Goal: Check status: Check status

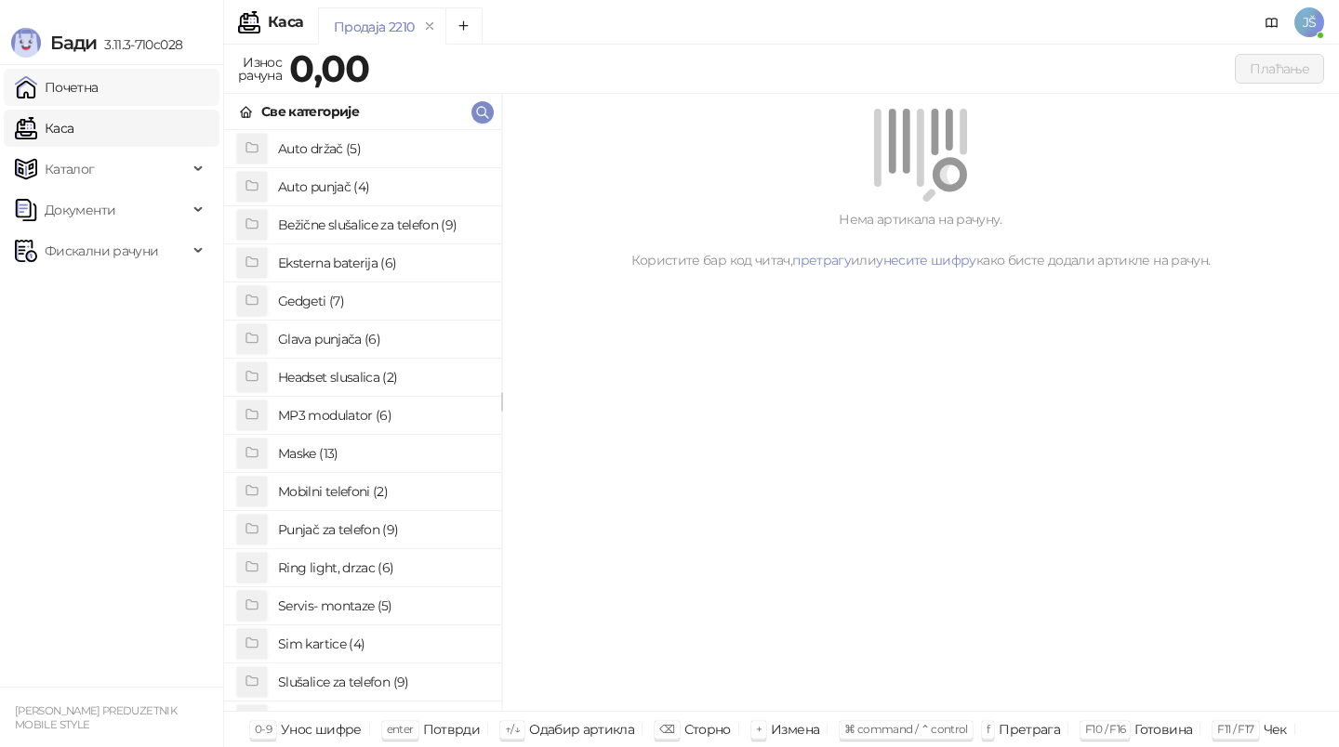
click at [99, 78] on link "Почетна" at bounding box center [57, 87] width 84 height 37
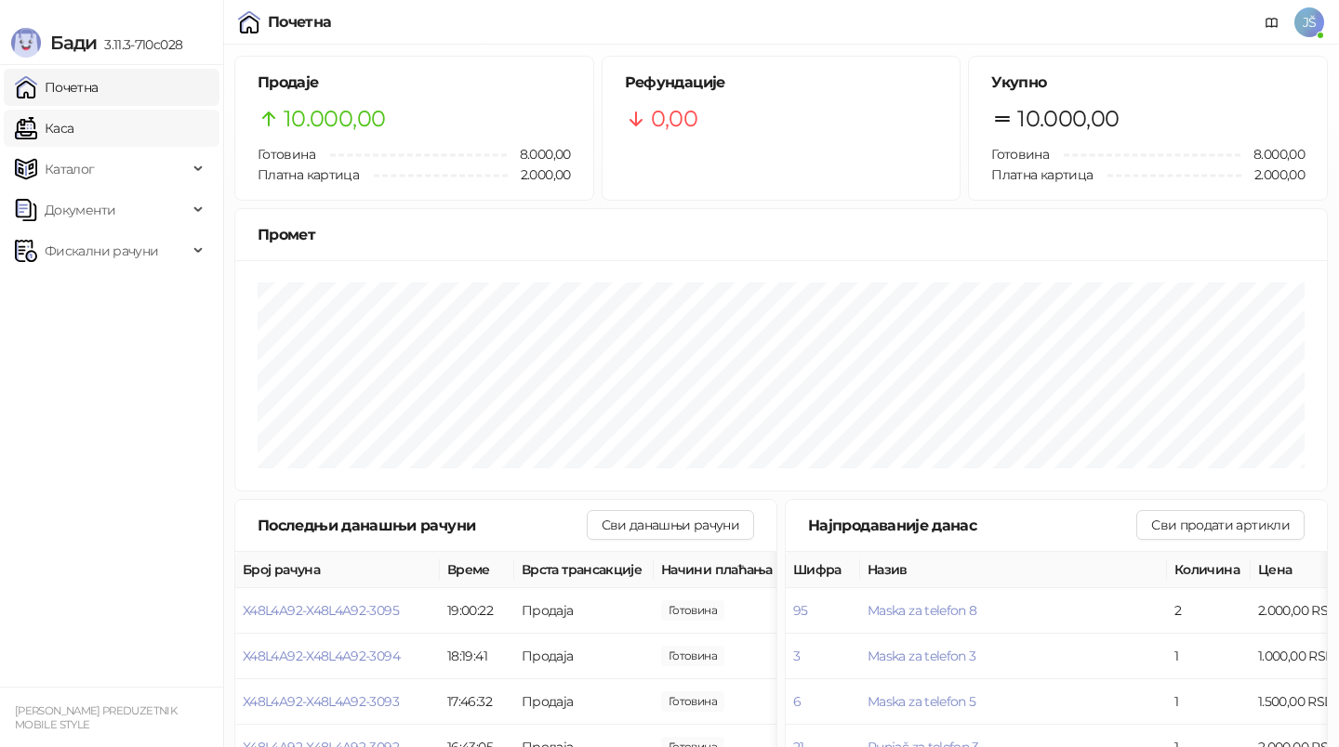
click at [73, 123] on link "Каса" at bounding box center [44, 128] width 59 height 37
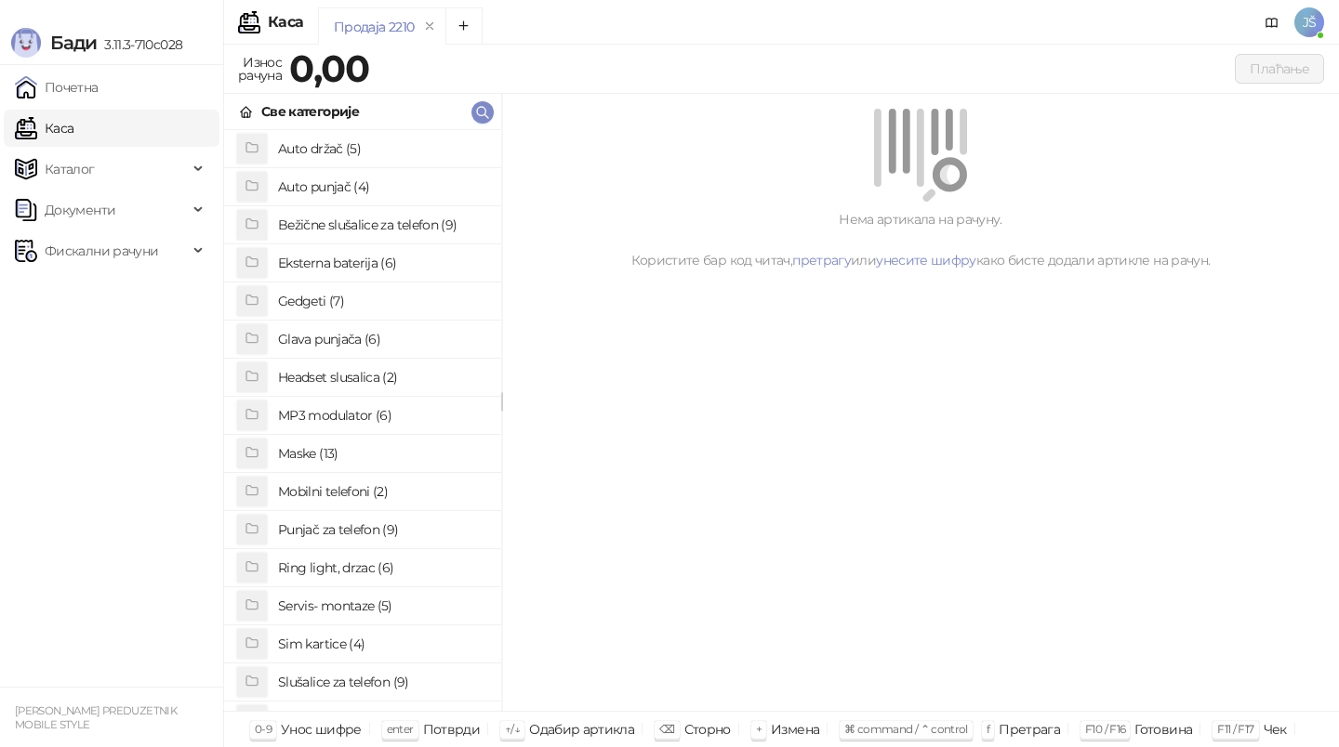
click at [184, 270] on ul "Почетна [PERSON_NAME] Документи Фискални рачуни" at bounding box center [111, 376] width 223 height 622
click at [174, 246] on span "Фискални рачуни" at bounding box center [101, 250] width 173 height 37
click at [121, 340] on link "По данима" at bounding box center [71, 332] width 99 height 37
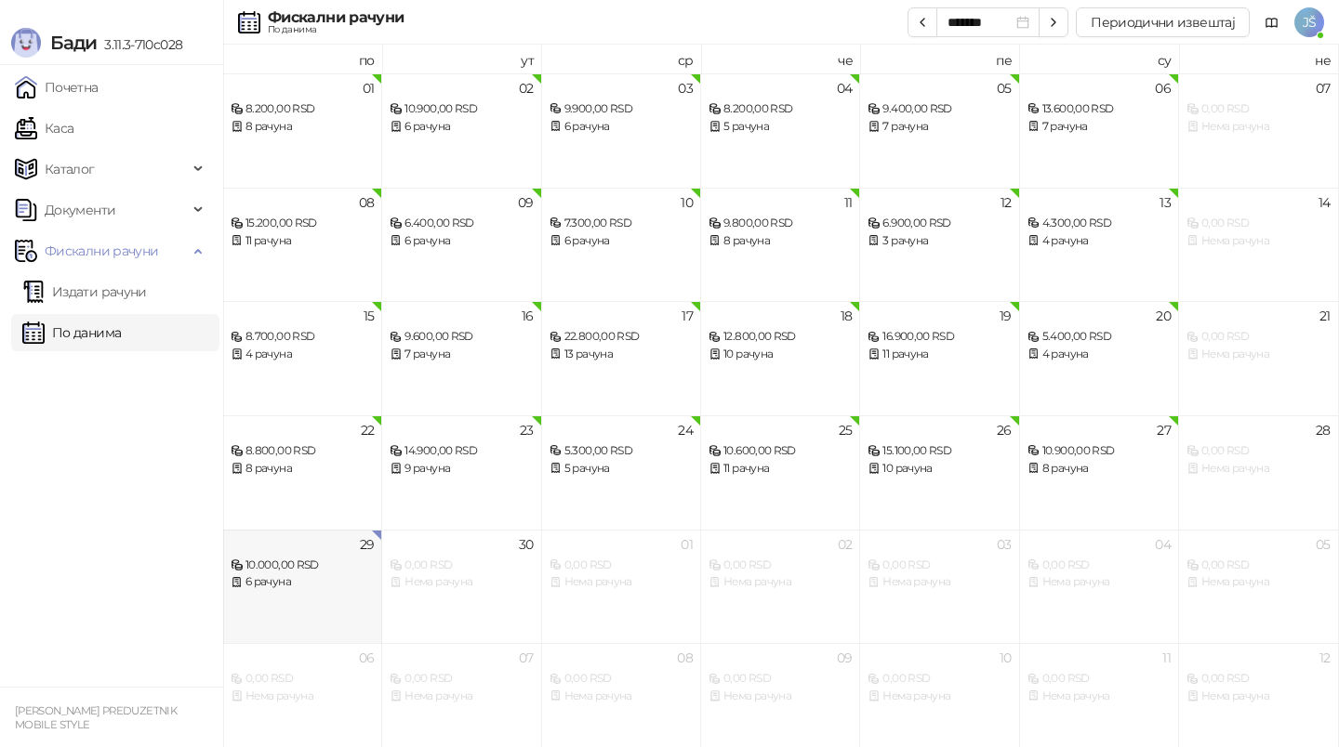
click at [261, 604] on div "29 10.000,00 RSD 6 рачуна" at bounding box center [302, 587] width 159 height 114
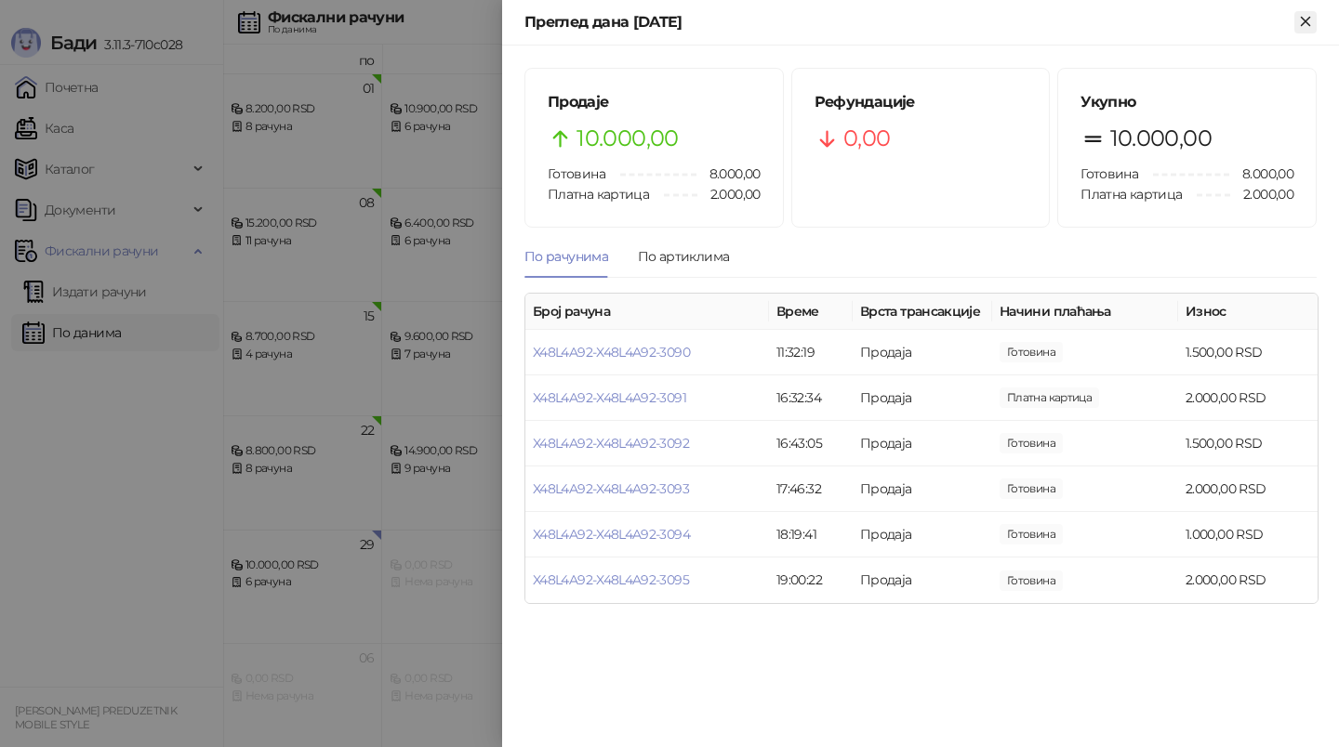
click at [1308, 16] on icon "Close" at bounding box center [1305, 21] width 17 height 17
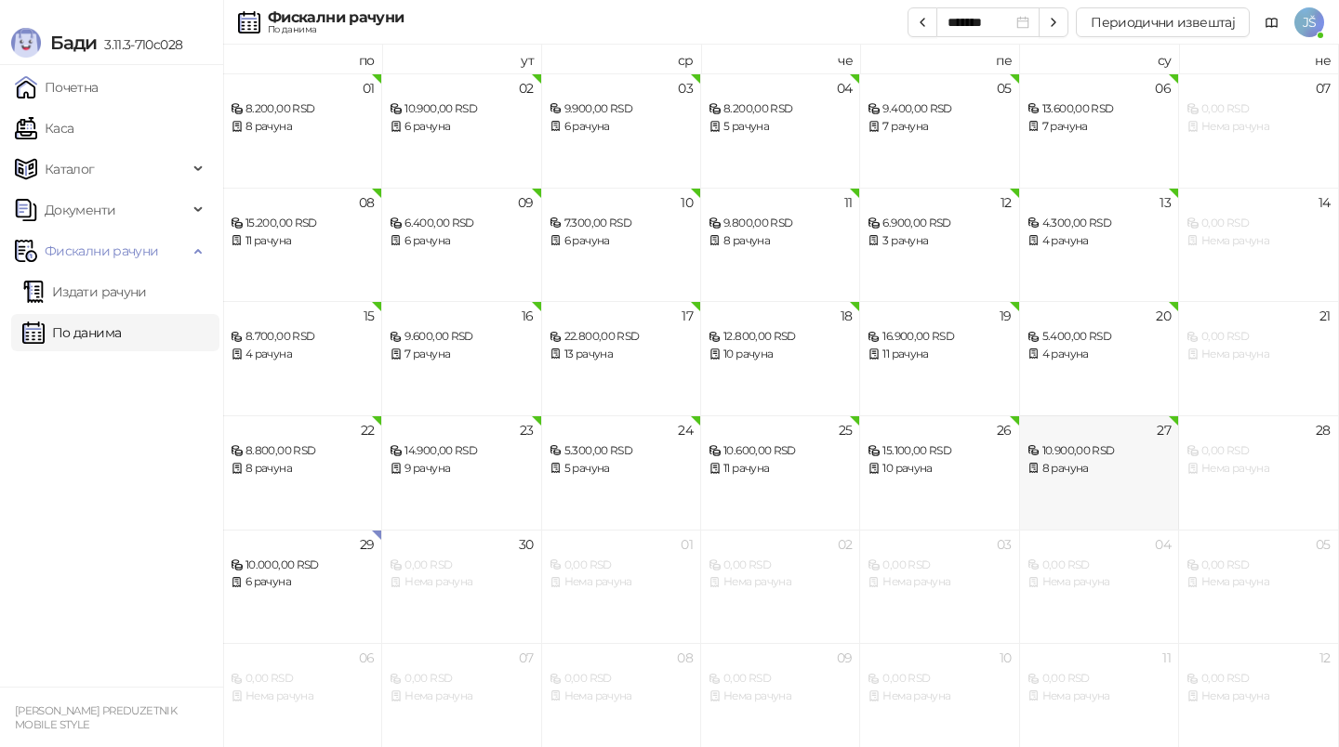
click at [1081, 489] on div "27 10.900,00 RSD 8 рачуна" at bounding box center [1099, 473] width 159 height 114
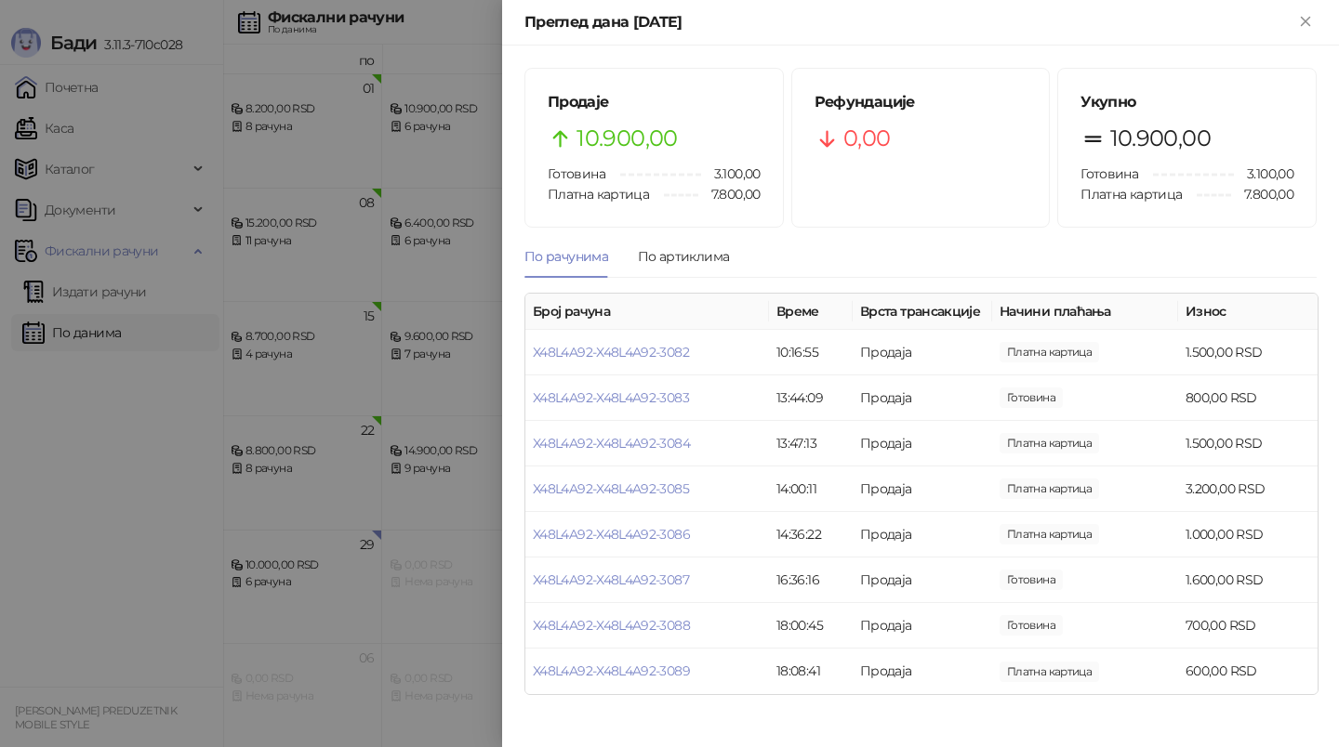
click at [46, 512] on div at bounding box center [669, 373] width 1339 height 747
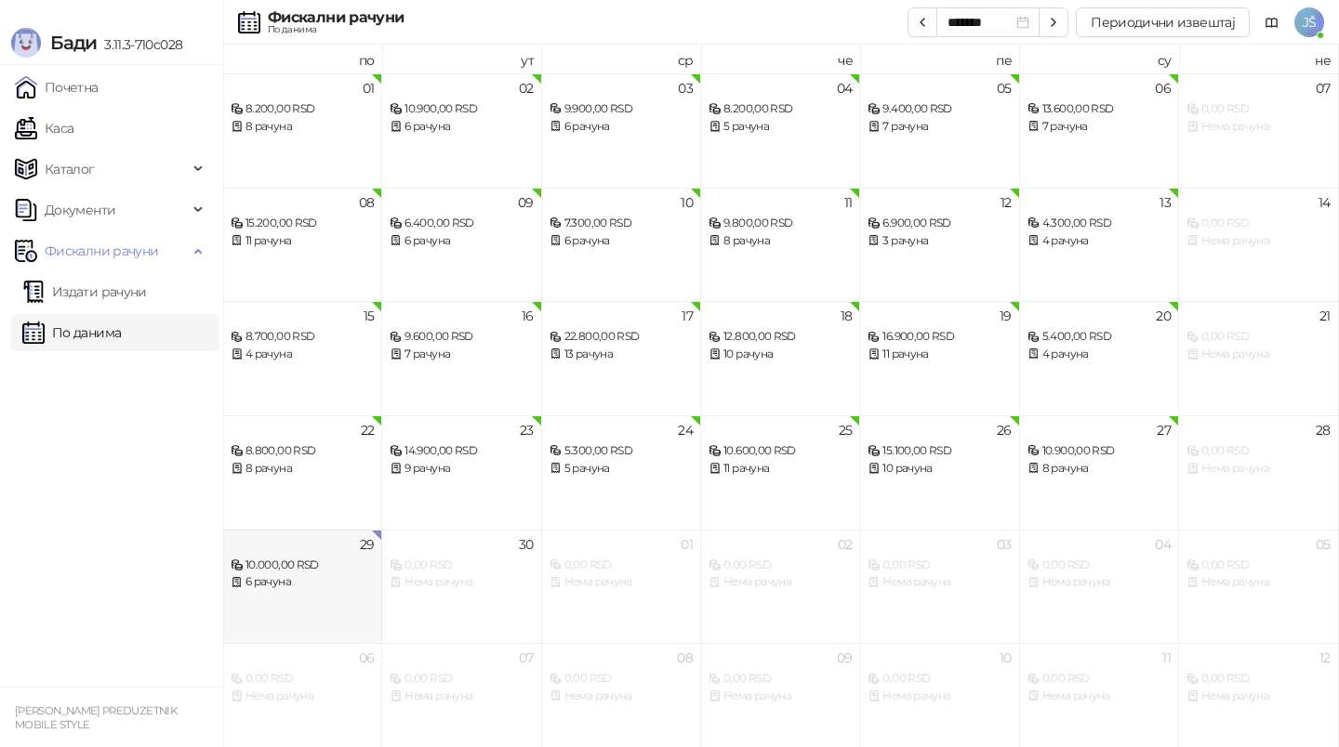
click at [289, 568] on div "10.000,00 RSD" at bounding box center [302, 566] width 143 height 18
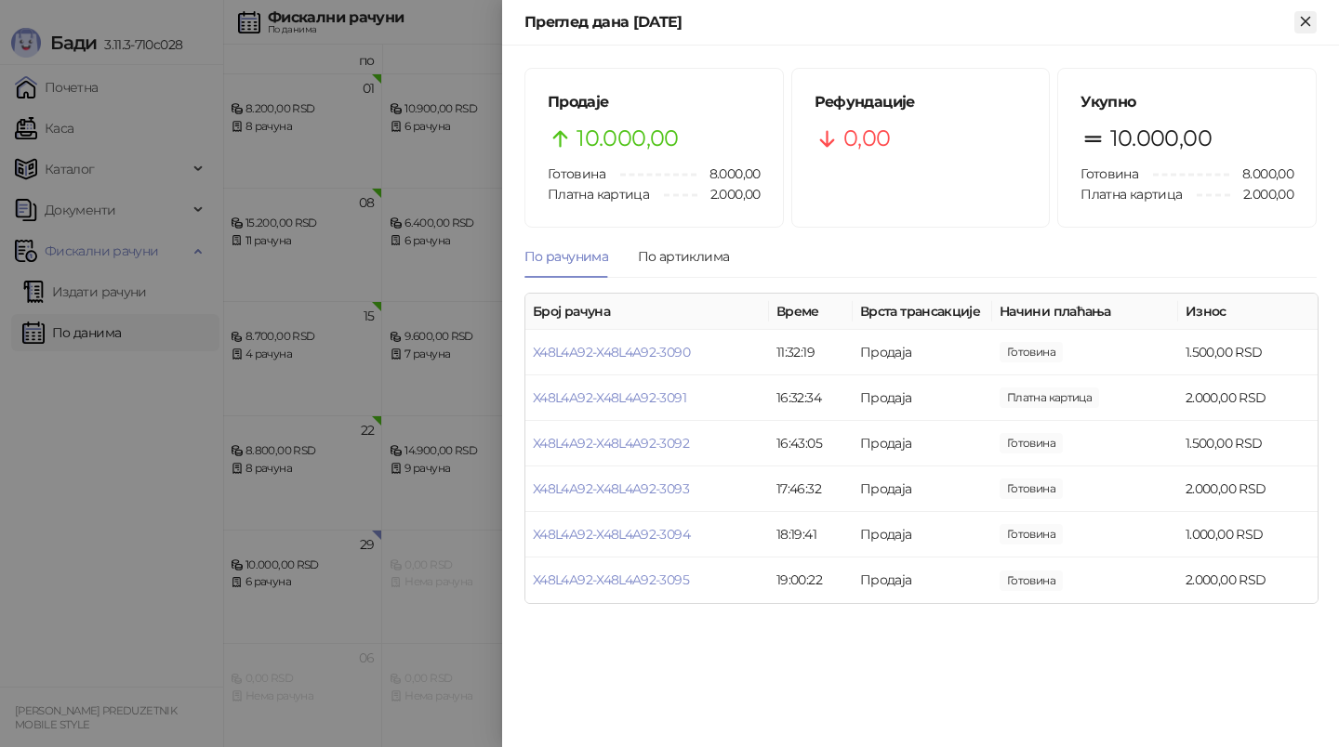
click at [1307, 28] on icon "Close" at bounding box center [1305, 21] width 17 height 17
